Goal: Task Accomplishment & Management: Use online tool/utility

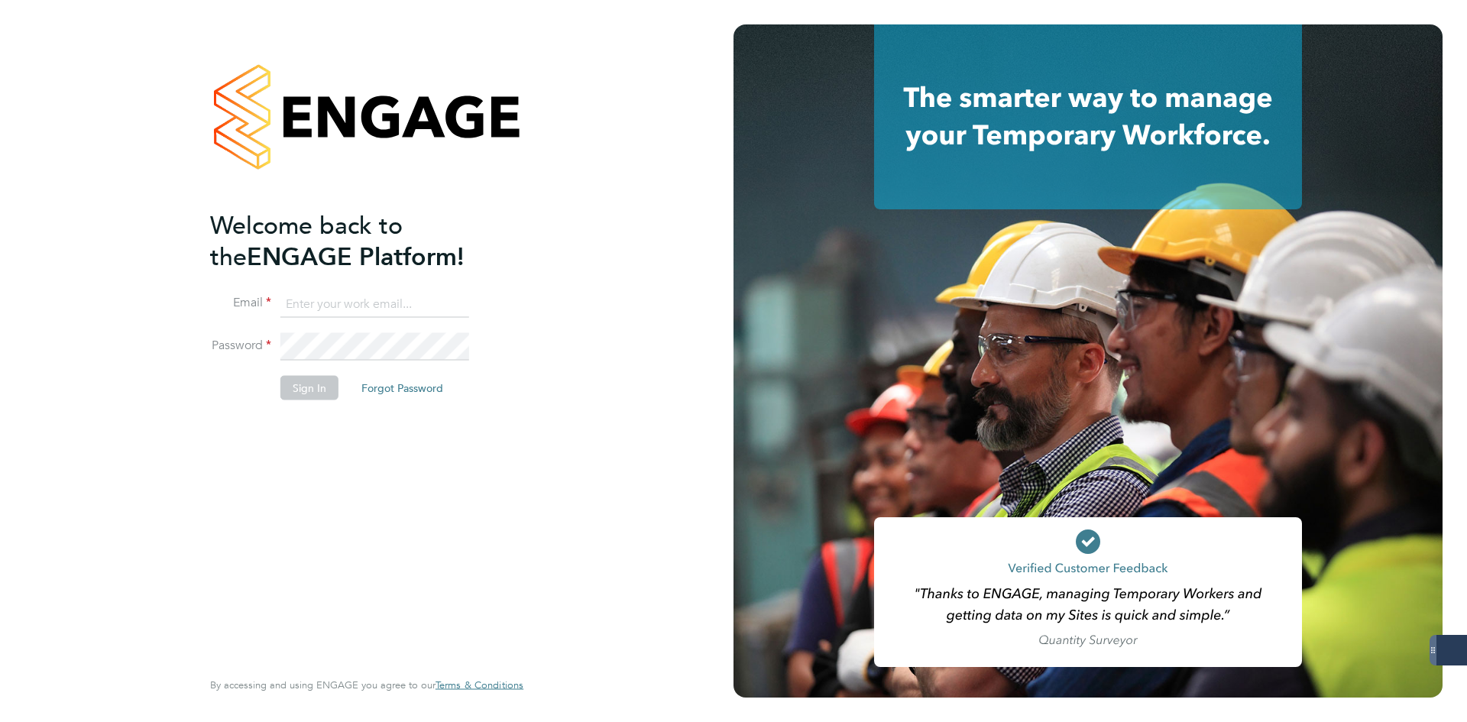
type input "jlaws@skilledcareers.co.uk"
click at [291, 382] on button "Sign In" at bounding box center [309, 388] width 58 height 24
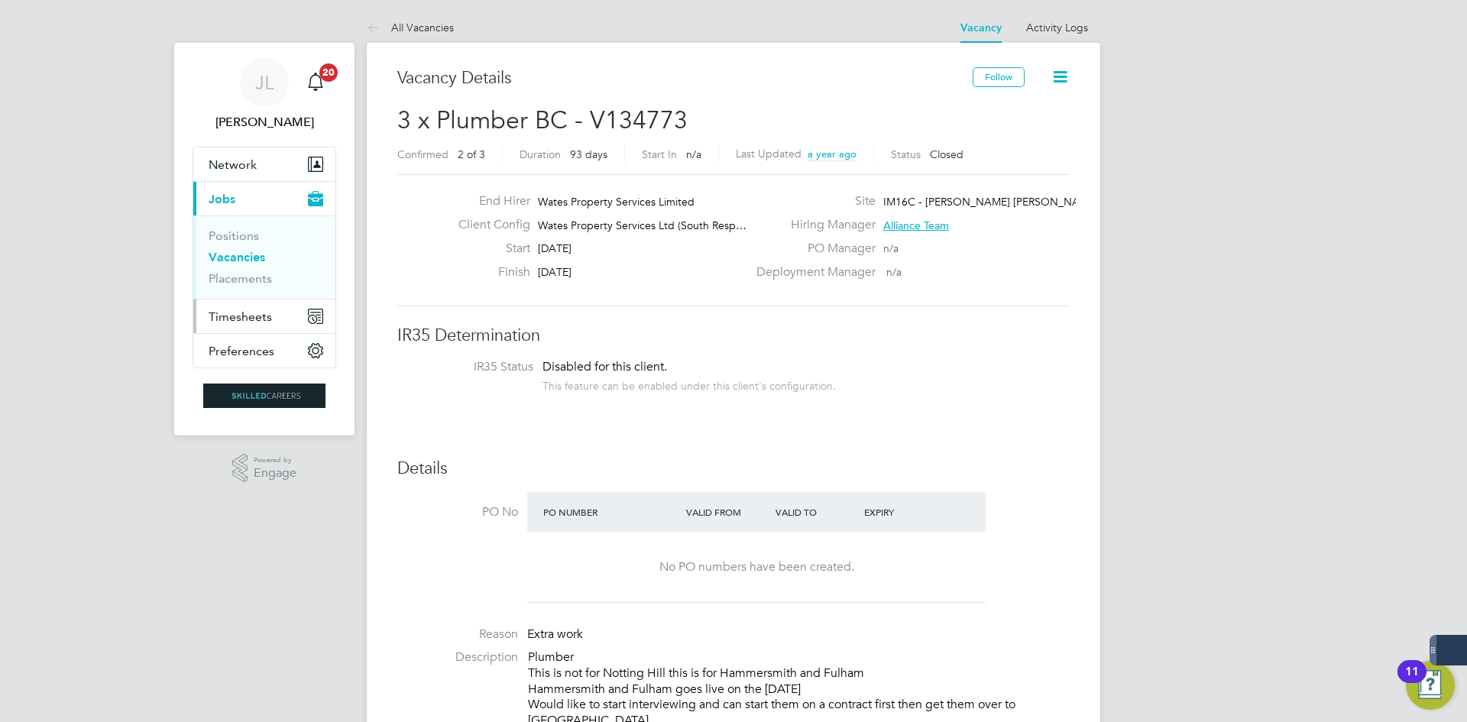
click at [253, 319] on span "Timesheets" at bounding box center [240, 316] width 63 height 15
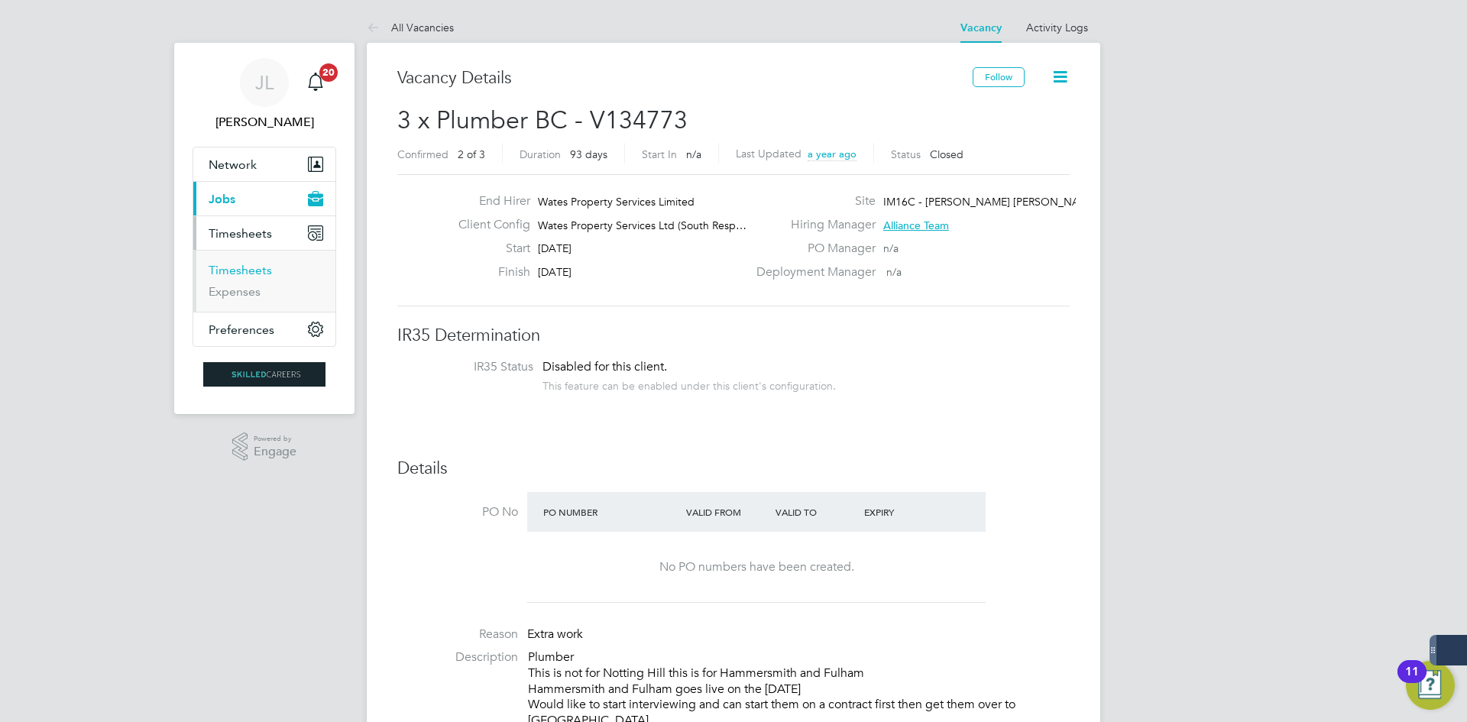
click at [241, 272] on link "Timesheets" at bounding box center [240, 270] width 63 height 15
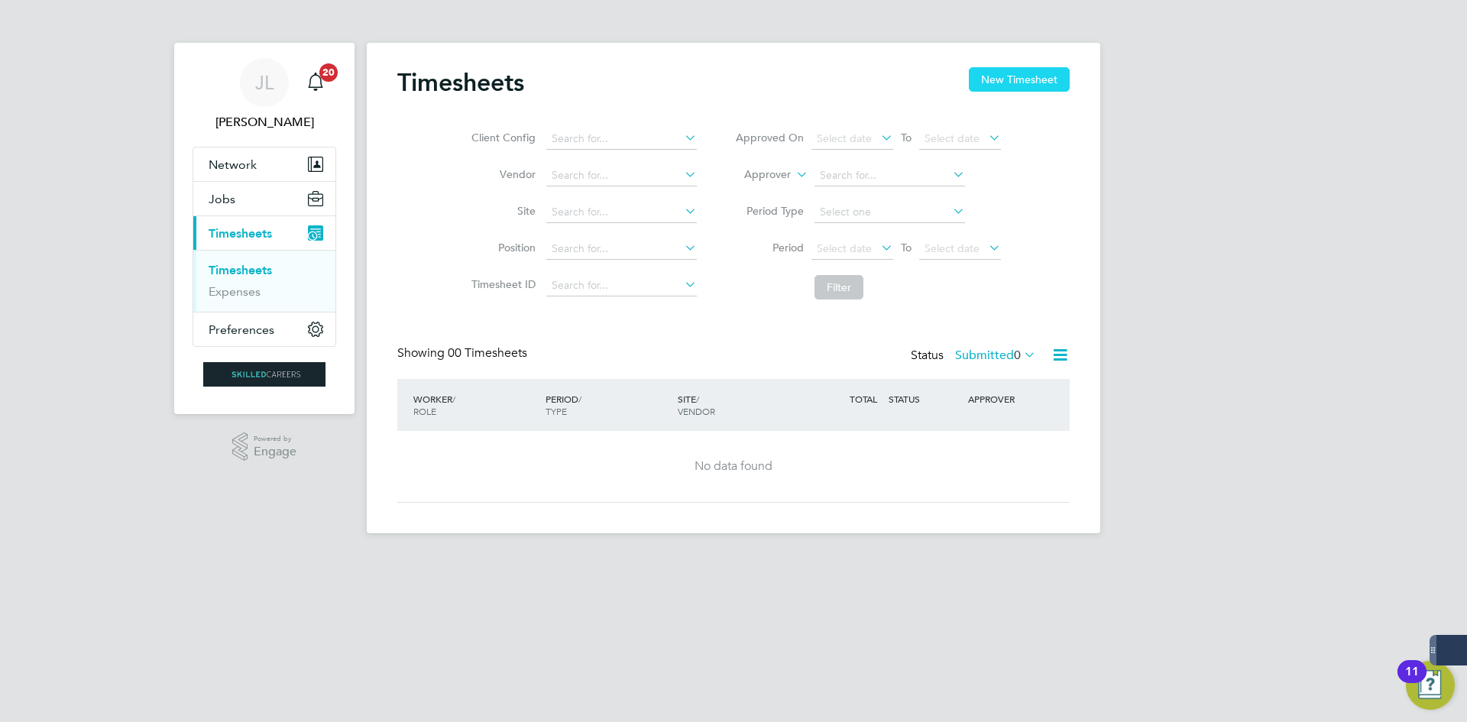
click at [1044, 85] on button "New Timesheet" at bounding box center [1019, 79] width 101 height 24
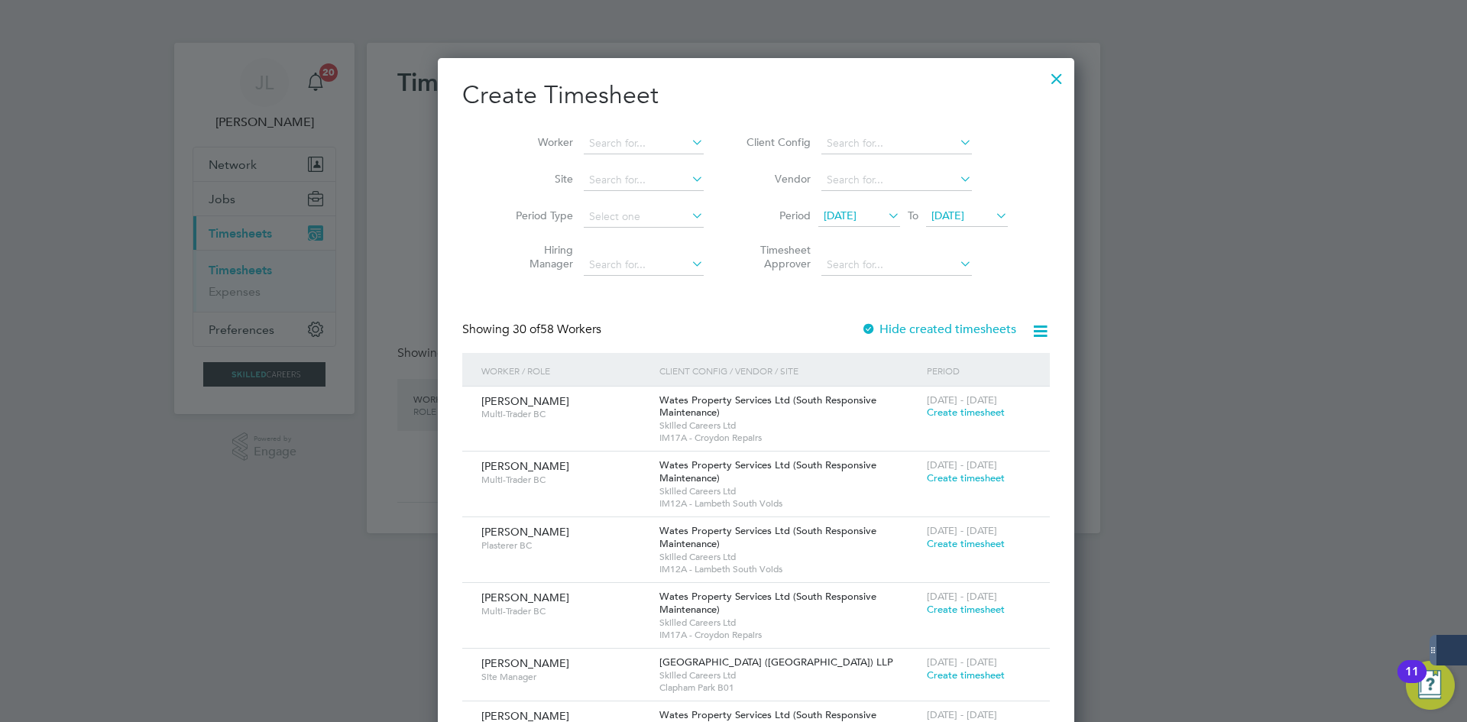
click at [886, 325] on label "Hide created timesheets" at bounding box center [938, 329] width 155 height 15
drag, startPoint x: 645, startPoint y: 146, endPoint x: 617, endPoint y: 142, distance: 27.8
click at [645, 145] on input at bounding box center [644, 143] width 120 height 21
click at [664, 163] on li "Gen [PERSON_NAME]" at bounding box center [620, 164] width 121 height 21
type input "Gencal Siankili"
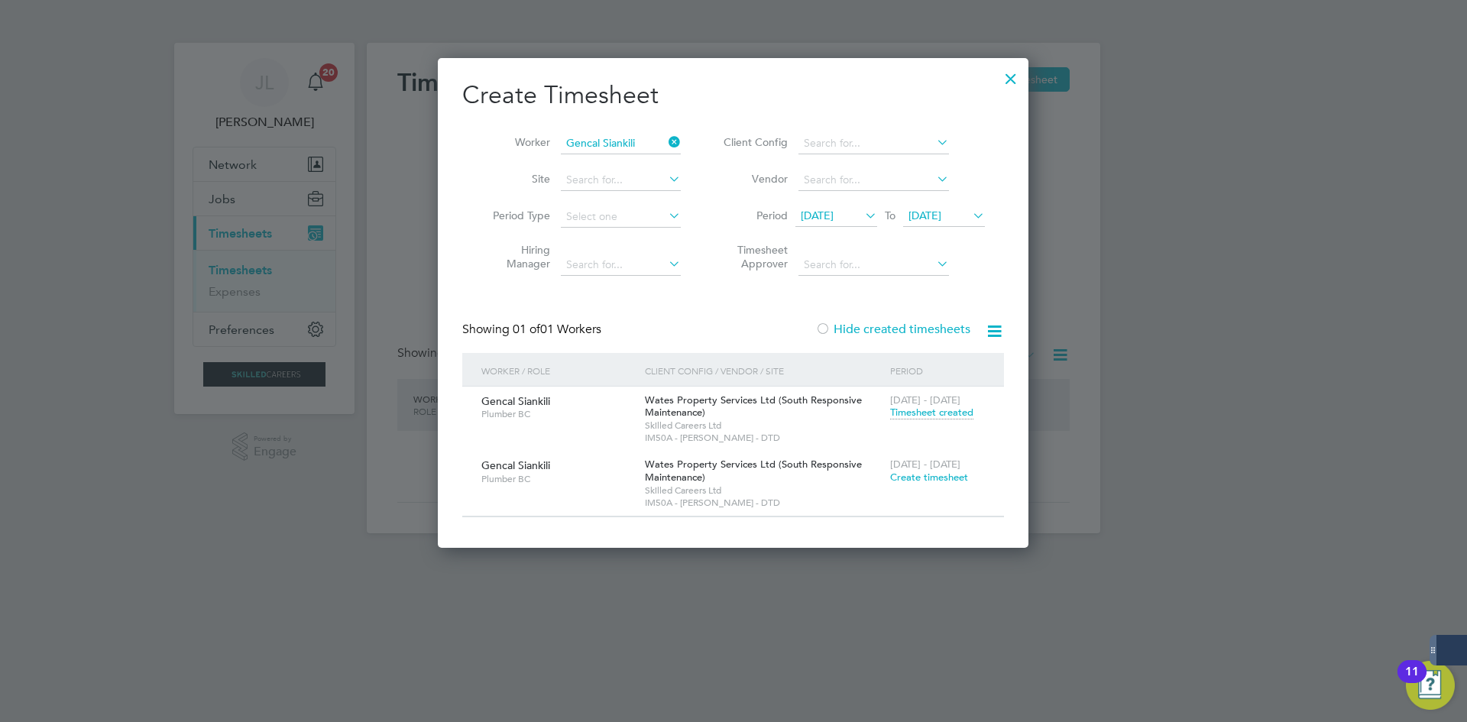
click at [618, 409] on span "Plumber BC" at bounding box center [557, 414] width 152 height 12
click at [936, 407] on span "Timesheet created" at bounding box center [931, 413] width 83 height 14
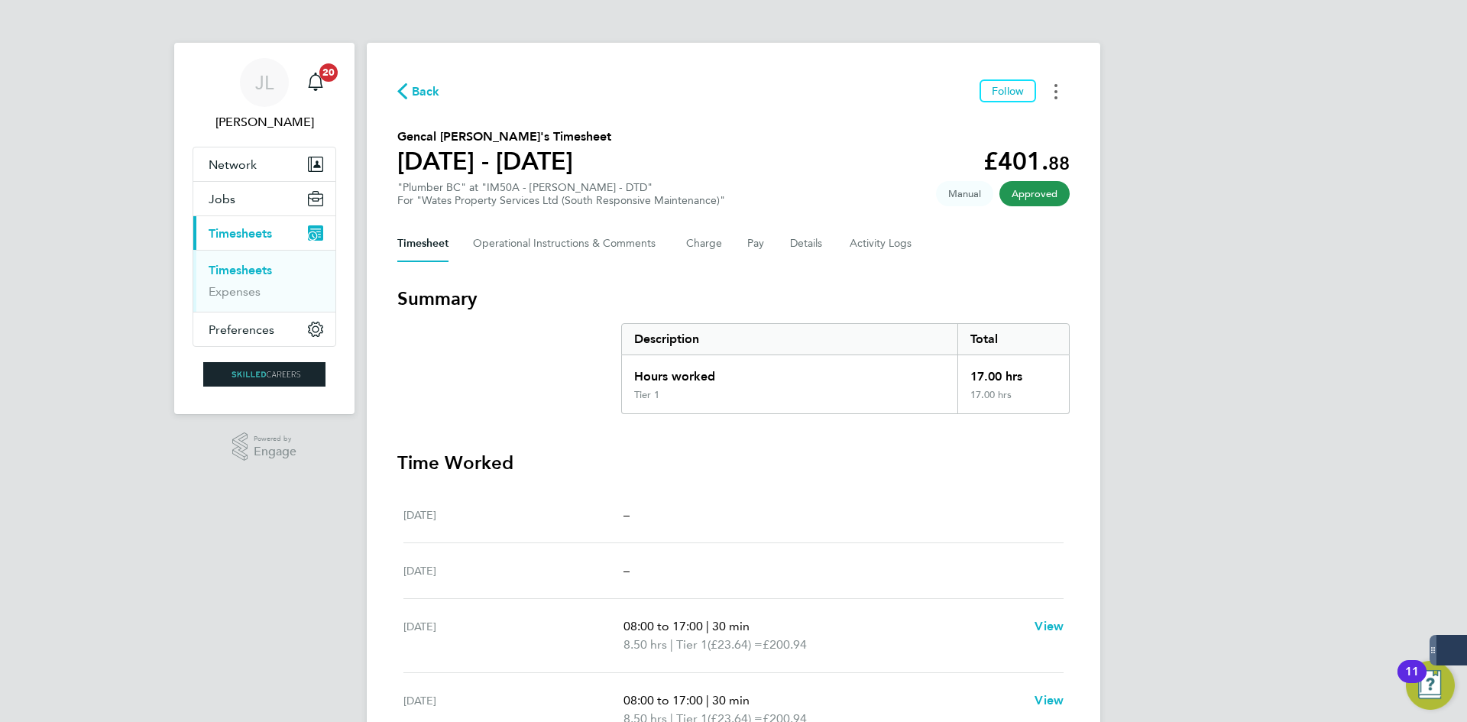
click at [1053, 96] on button "Timesheets Menu" at bounding box center [1056, 91] width 28 height 24
click at [995, 128] on link "Download timesheet" at bounding box center [977, 125] width 183 height 31
click at [1058, 86] on button "Timesheets Menu" at bounding box center [1056, 91] width 28 height 24
click at [980, 126] on link "Download timesheet" at bounding box center [977, 125] width 183 height 31
